Goal: Find specific page/section: Find specific page/section

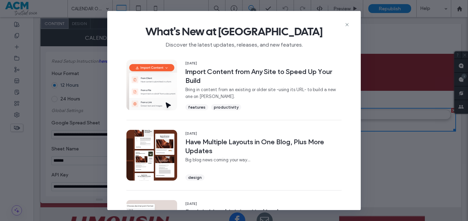
scroll to position [190, 0]
click at [347, 24] on use at bounding box center [347, 24] width 3 height 3
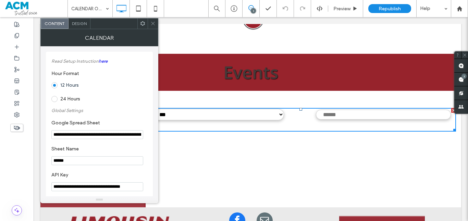
click at [81, 183] on input "**********" at bounding box center [97, 186] width 92 height 9
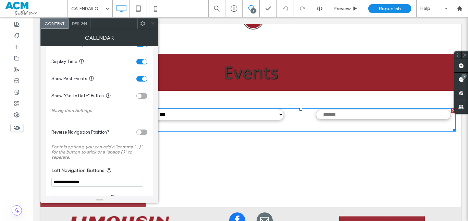
scroll to position [269, 0]
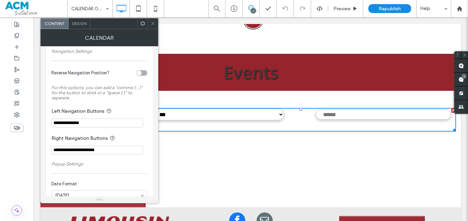
click at [155, 23] on icon at bounding box center [152, 23] width 5 height 5
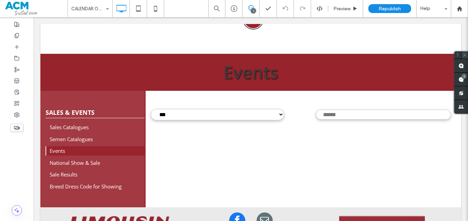
click at [465, 56] on icon at bounding box center [465, 55] width 4 height 4
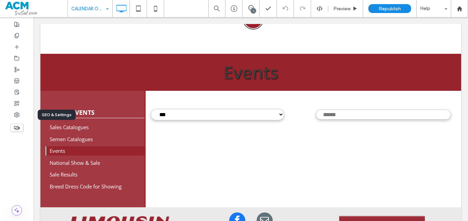
click at [11, 118] on div at bounding box center [17, 114] width 34 height 11
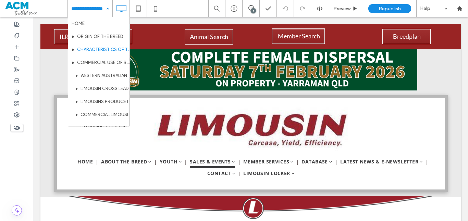
scroll to position [8, 0]
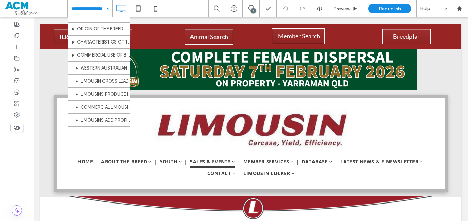
click at [108, 5] on div "HOME ORIGIN OF THE BREED CHARACTERISTICS OF THE BREED COMMERCIAL USE OF BREED W…" at bounding box center [90, 8] width 45 height 17
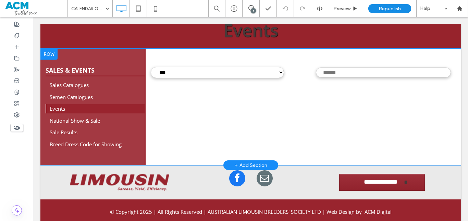
scroll to position [189, 0]
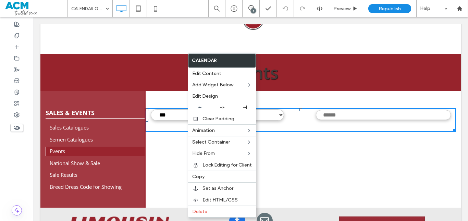
click at [175, 175] on div "*** Click To Paste" at bounding box center [304, 149] width 316 height 117
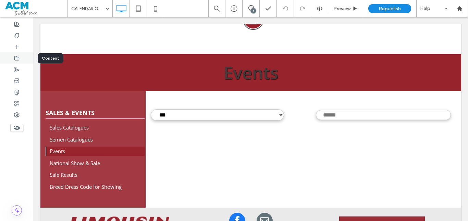
click at [19, 55] on div at bounding box center [17, 57] width 34 height 11
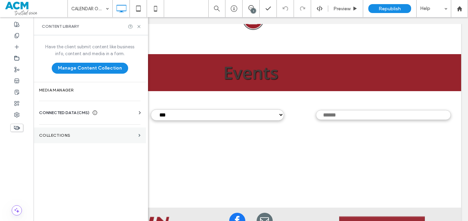
click at [59, 132] on section "Collections" at bounding box center [90, 136] width 112 height 16
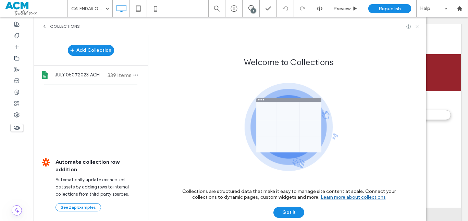
click at [417, 28] on icon at bounding box center [417, 26] width 5 height 5
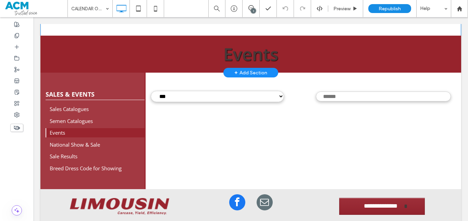
scroll to position [206, 0]
